Goal: Information Seeking & Learning: Learn about a topic

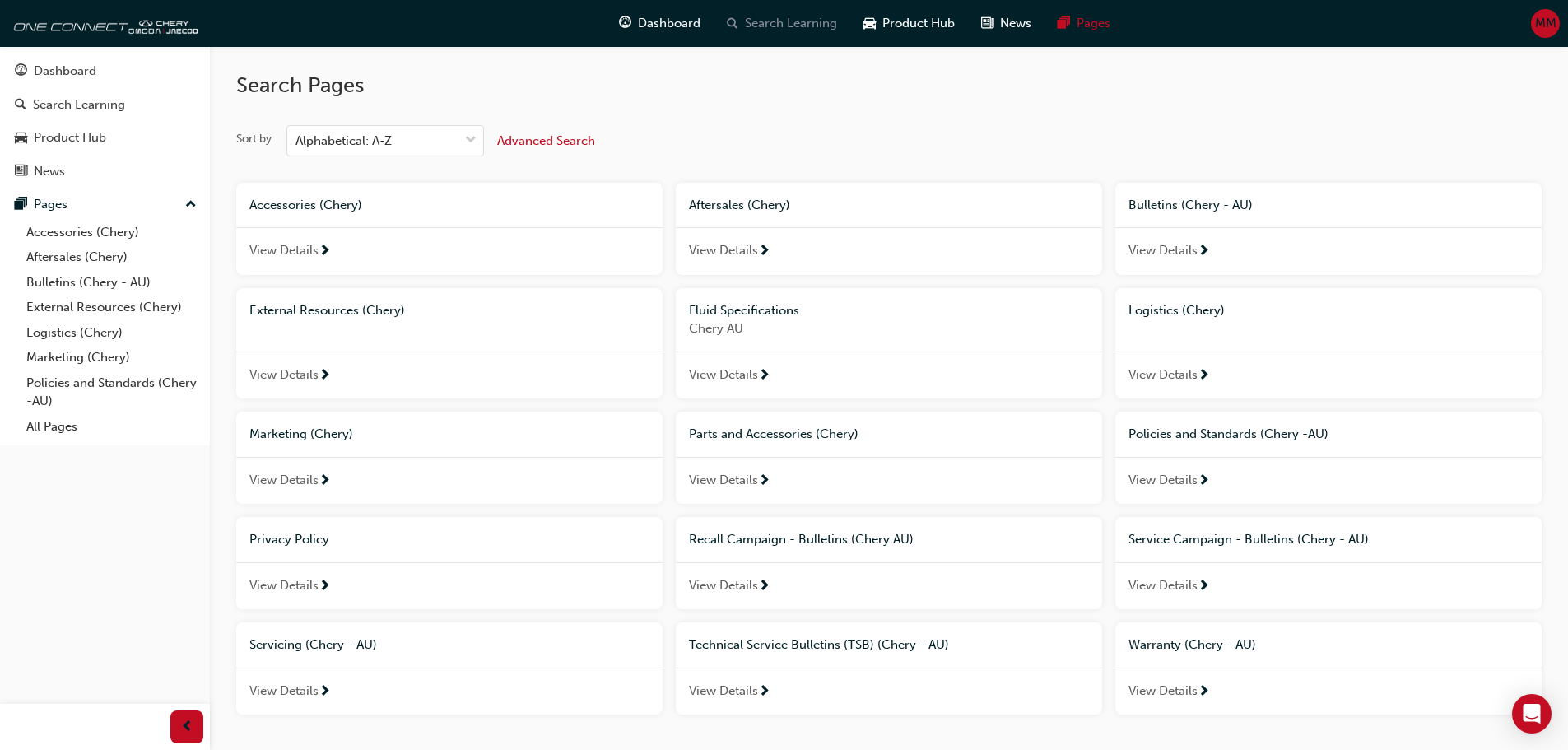
click at [786, 34] on div "Search Learning" at bounding box center [781, 23] width 136 height 34
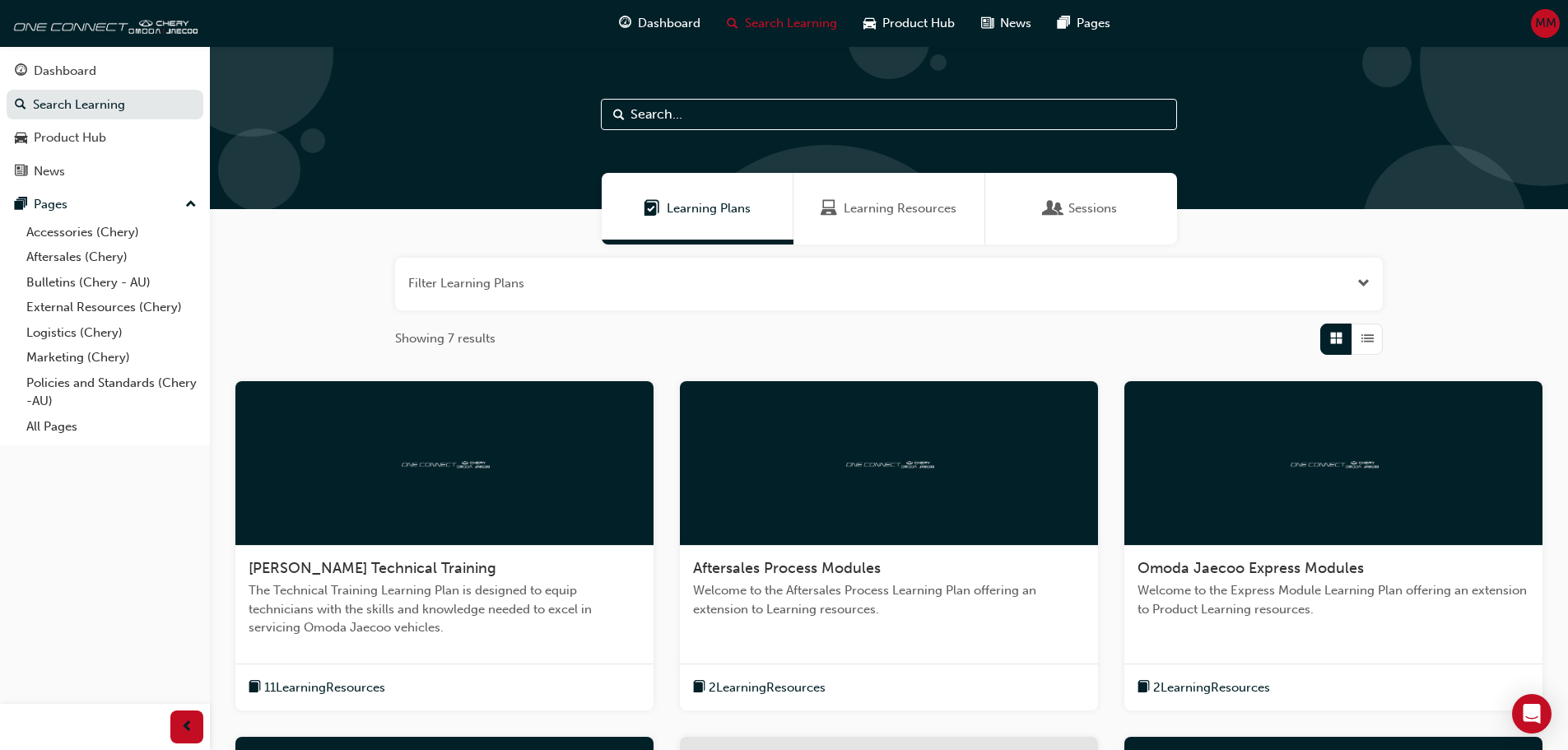
click at [890, 221] on div "Learning Resources" at bounding box center [889, 209] width 192 height 71
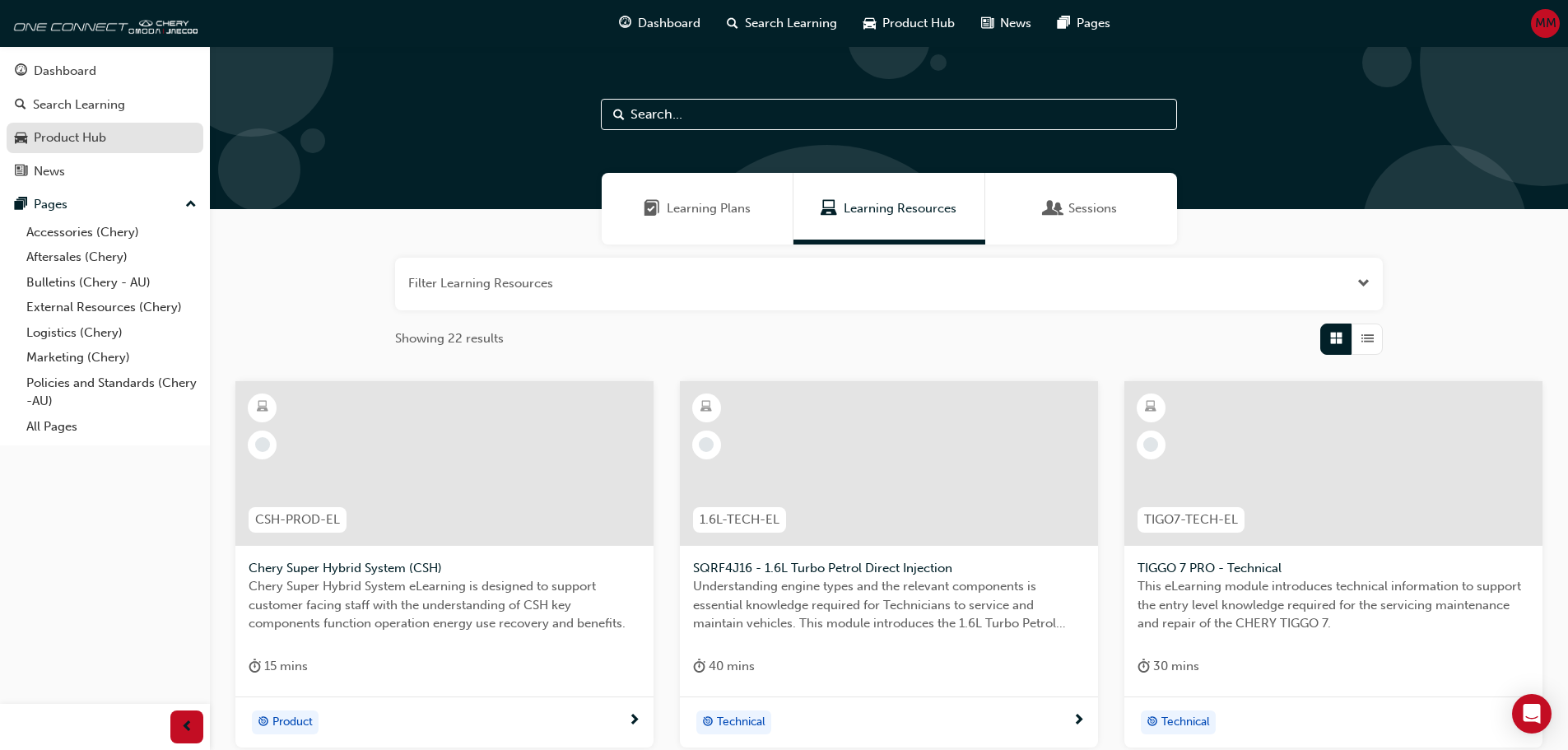
click at [93, 129] on div "Product Hub" at bounding box center [70, 137] width 72 height 19
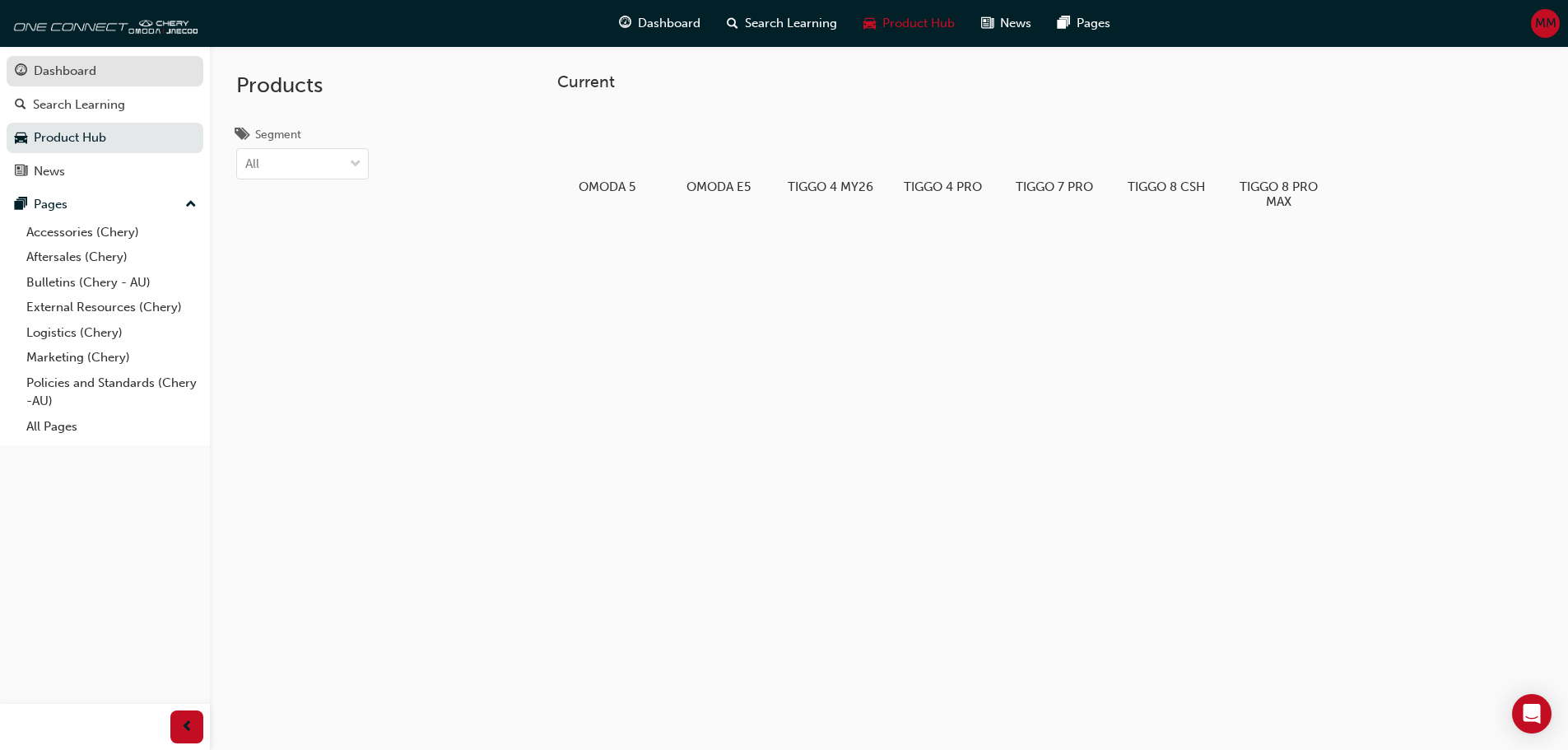
click at [107, 65] on div "Dashboard" at bounding box center [104, 71] width 180 height 20
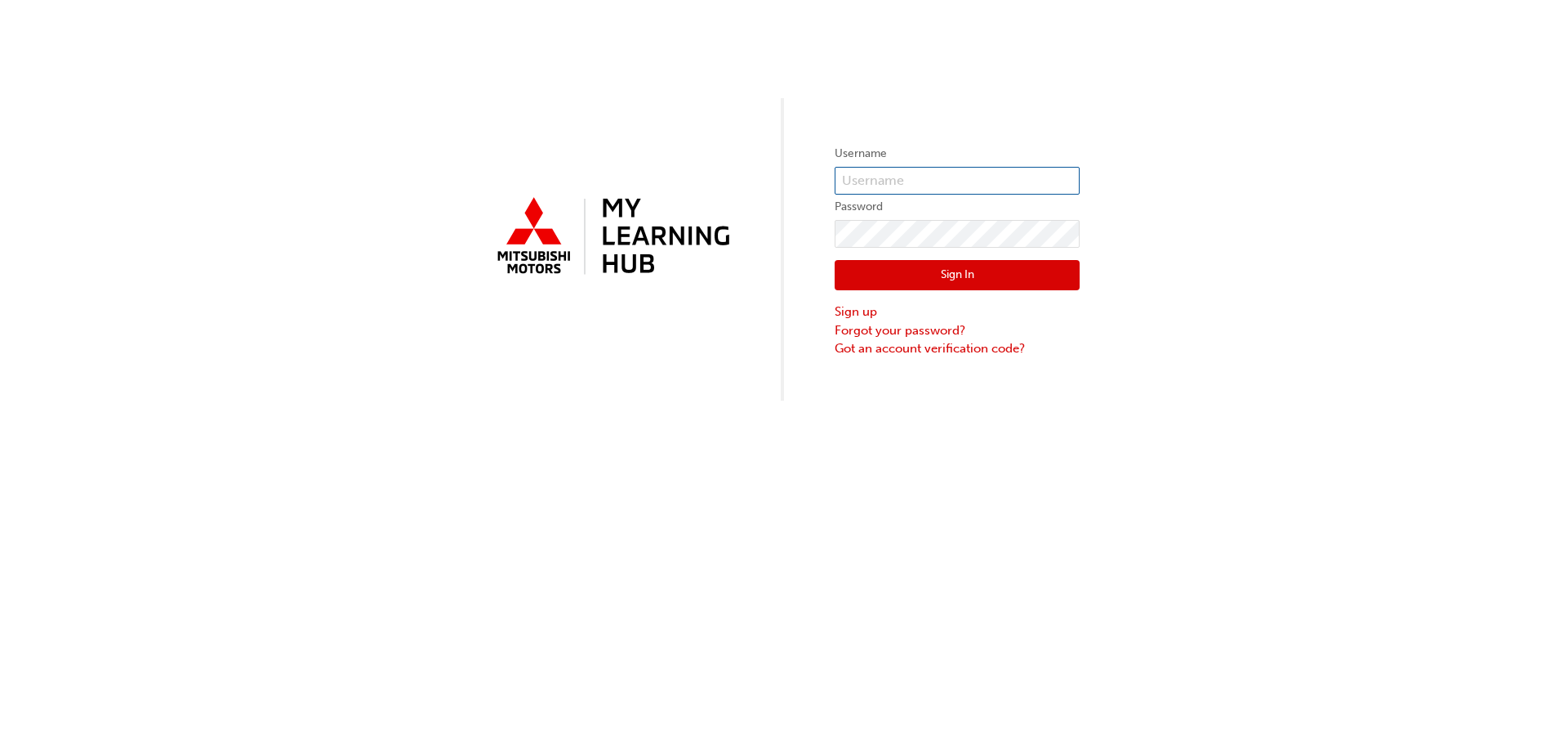
type input "0005479908"
click at [947, 262] on button "Sign In" at bounding box center [957, 275] width 245 height 31
